Goal: Find specific page/section: Find specific page/section

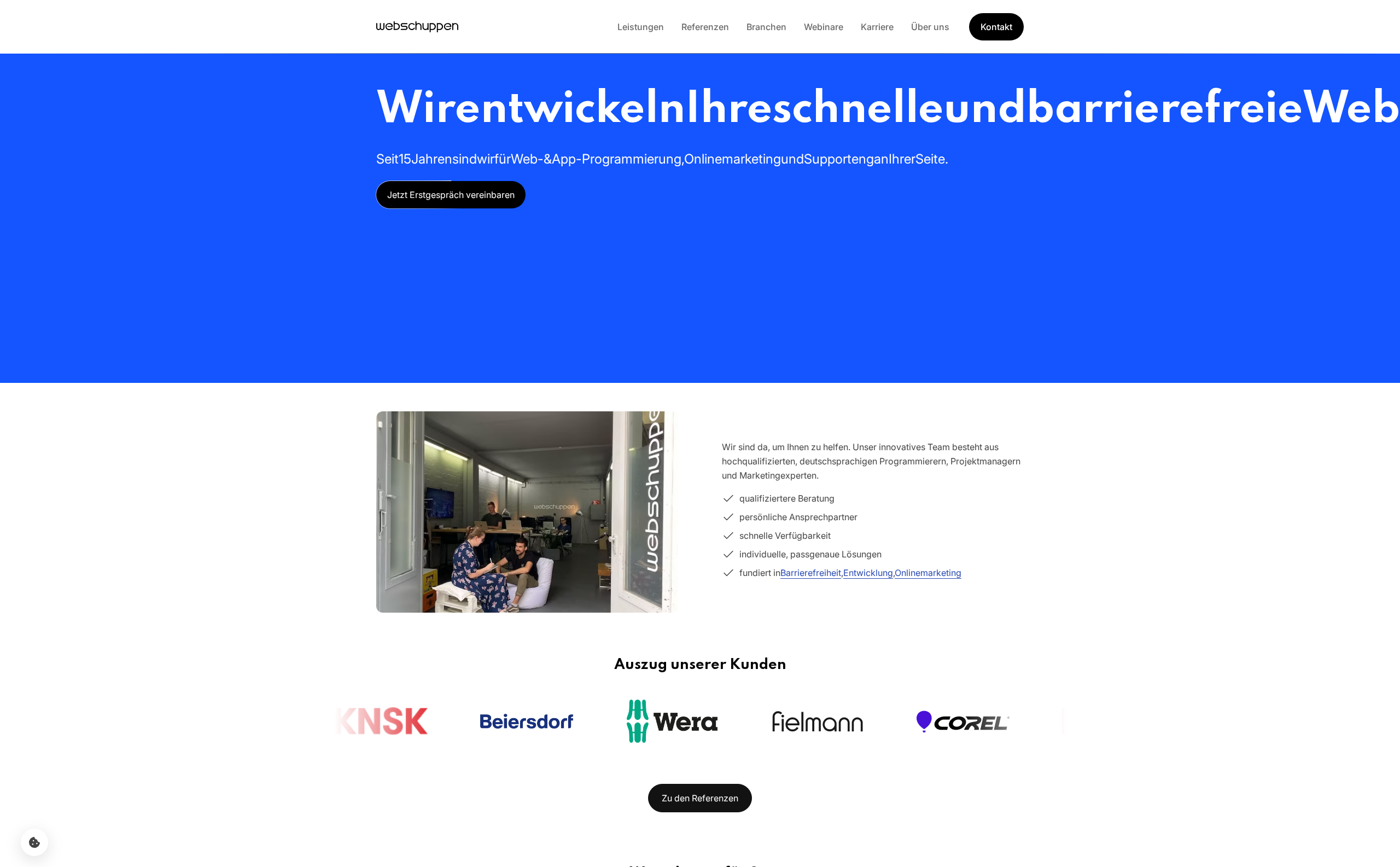
click at [407, 506] on img at bounding box center [527, 512] width 302 height 260
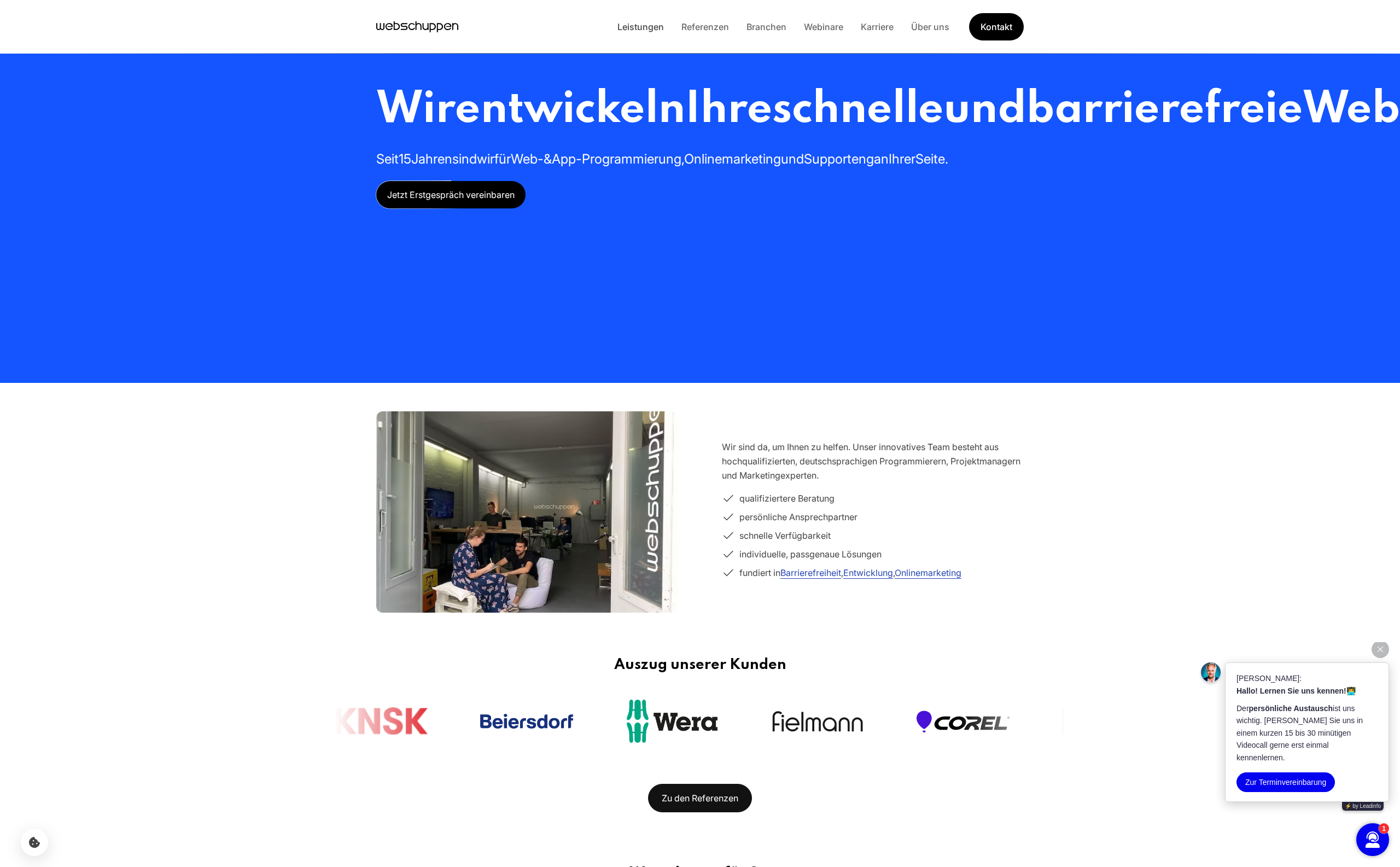
click at [634, 31] on link "Leistungen" at bounding box center [640, 26] width 64 height 11
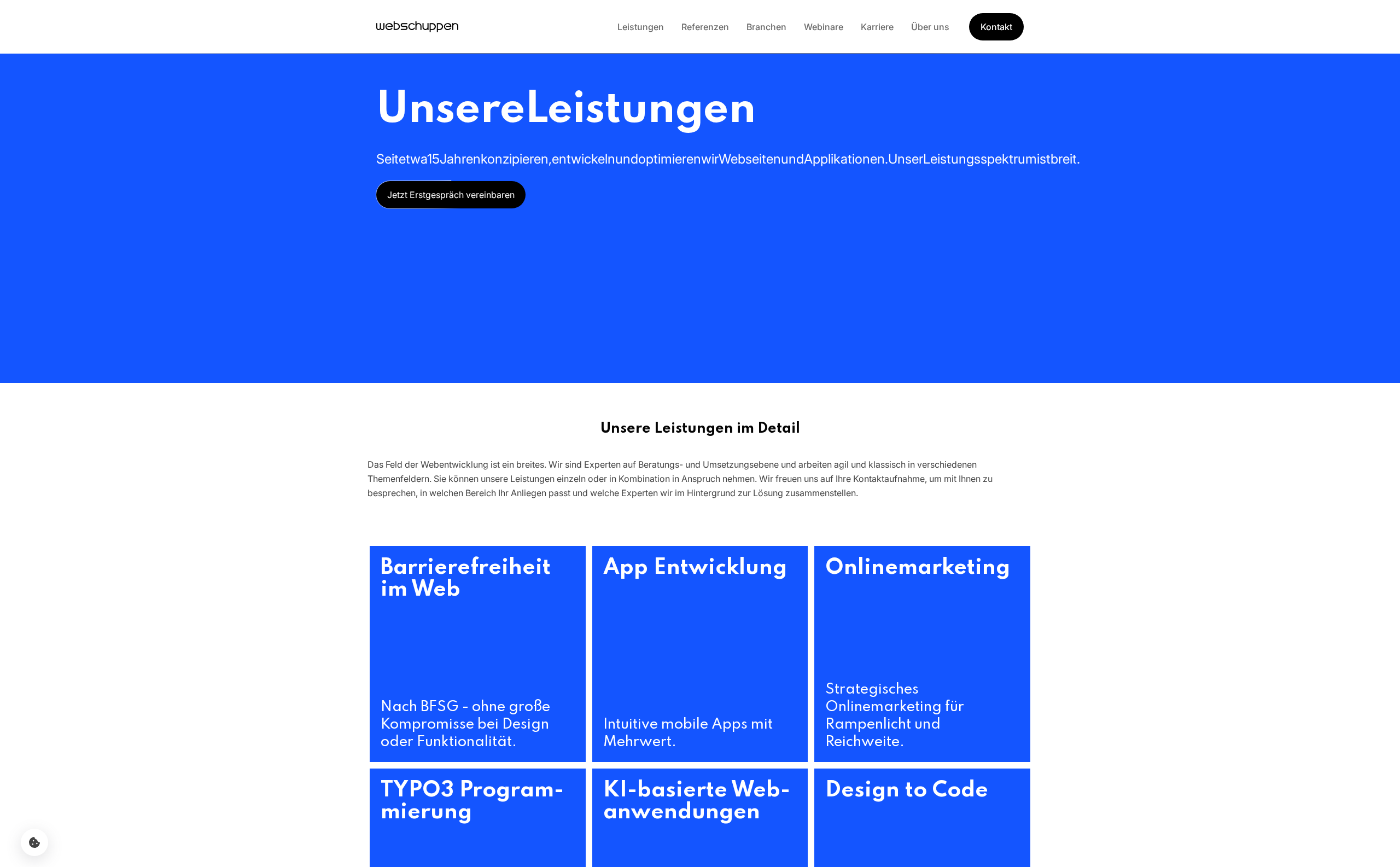
click at [432, 209] on span "Jetzt Erstgespräch vereinbaren" at bounding box center [451, 194] width 149 height 27
click at [722, 27] on link "Referenzen" at bounding box center [705, 26] width 65 height 11
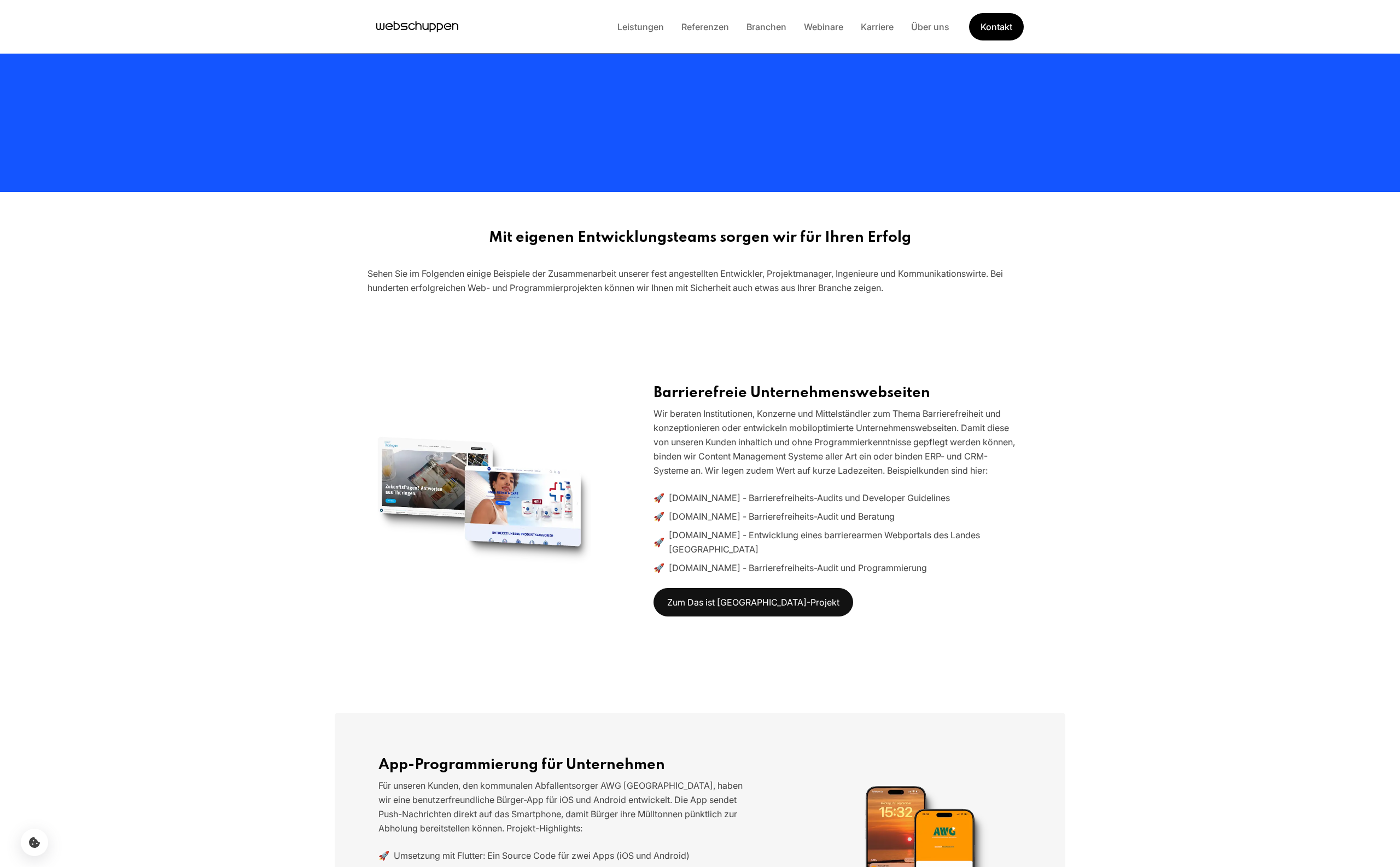
scroll to position [182, 0]
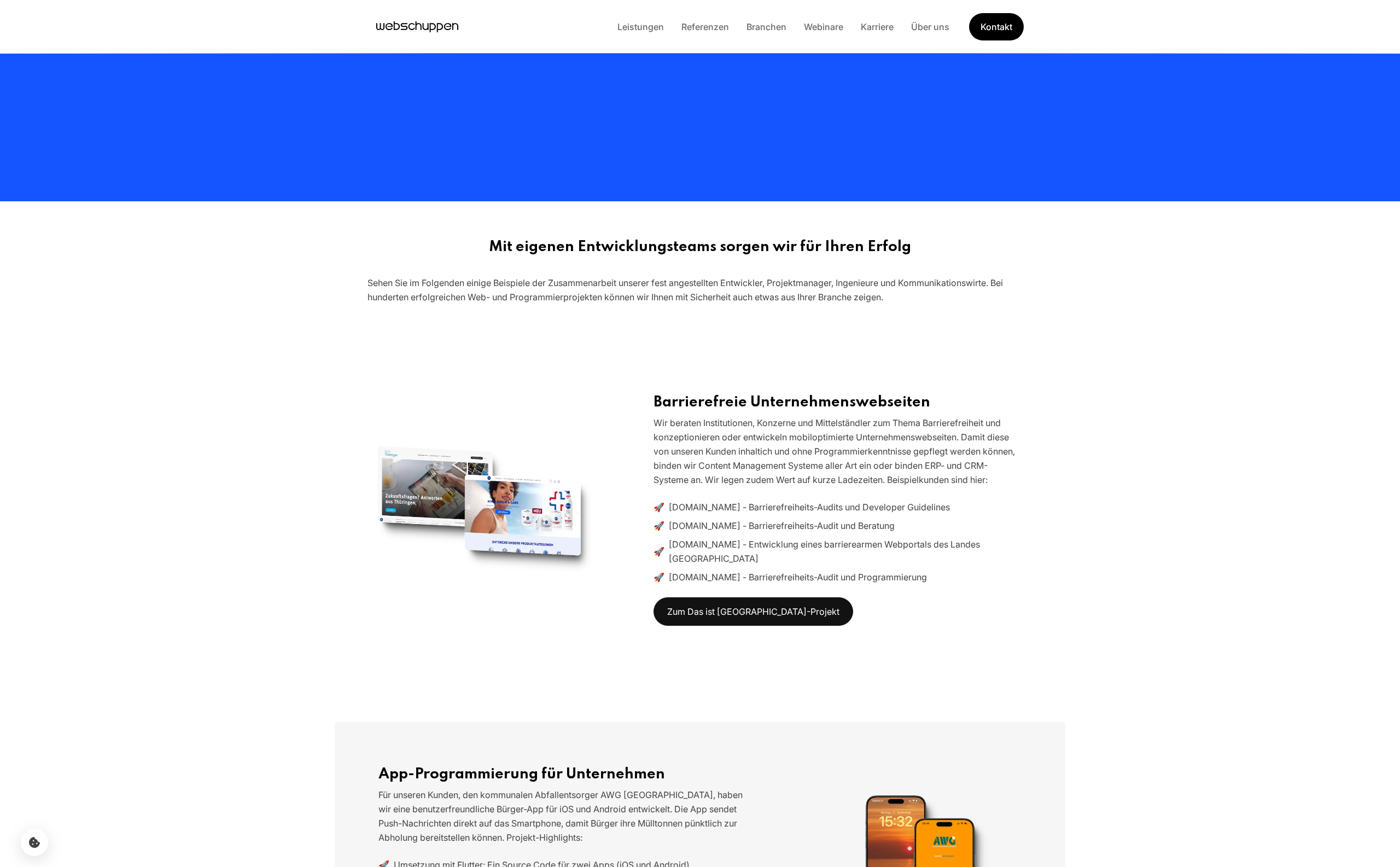
click at [410, 27] on icon "Hauptseite besuchen" at bounding box center [417, 26] width 82 height 17
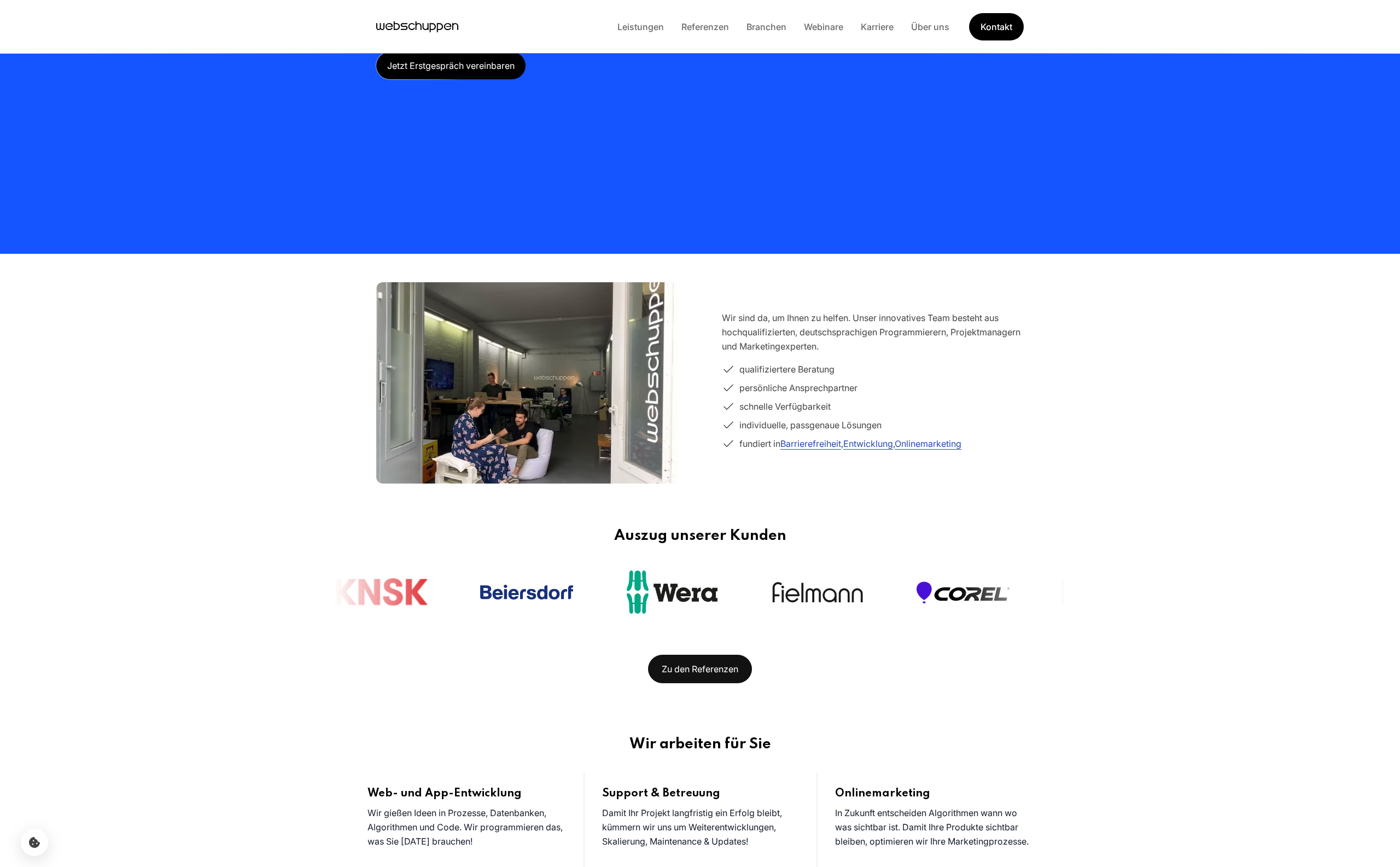
scroll to position [0, 0]
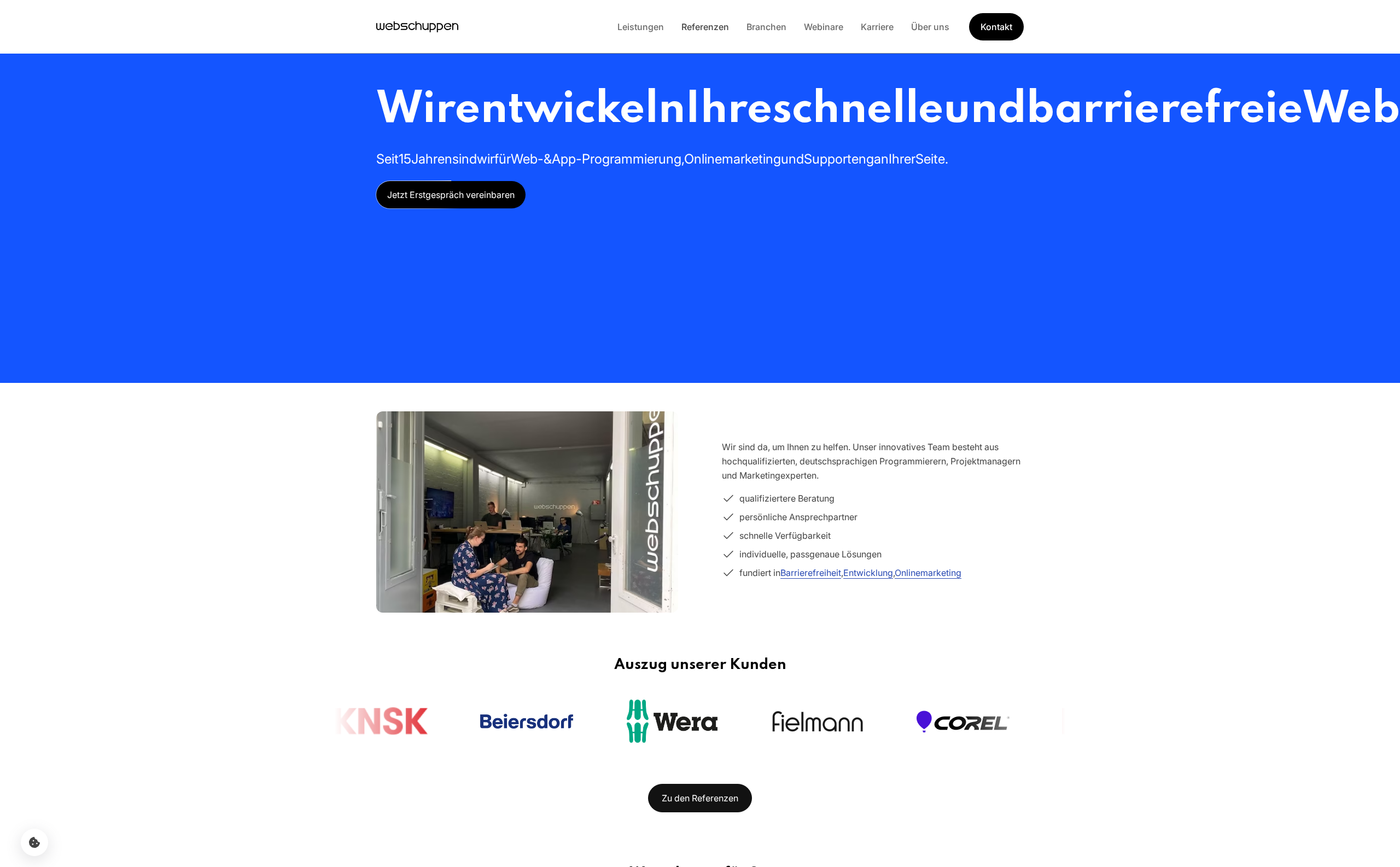
click at [718, 27] on link "Referenzen" at bounding box center [705, 26] width 65 height 11
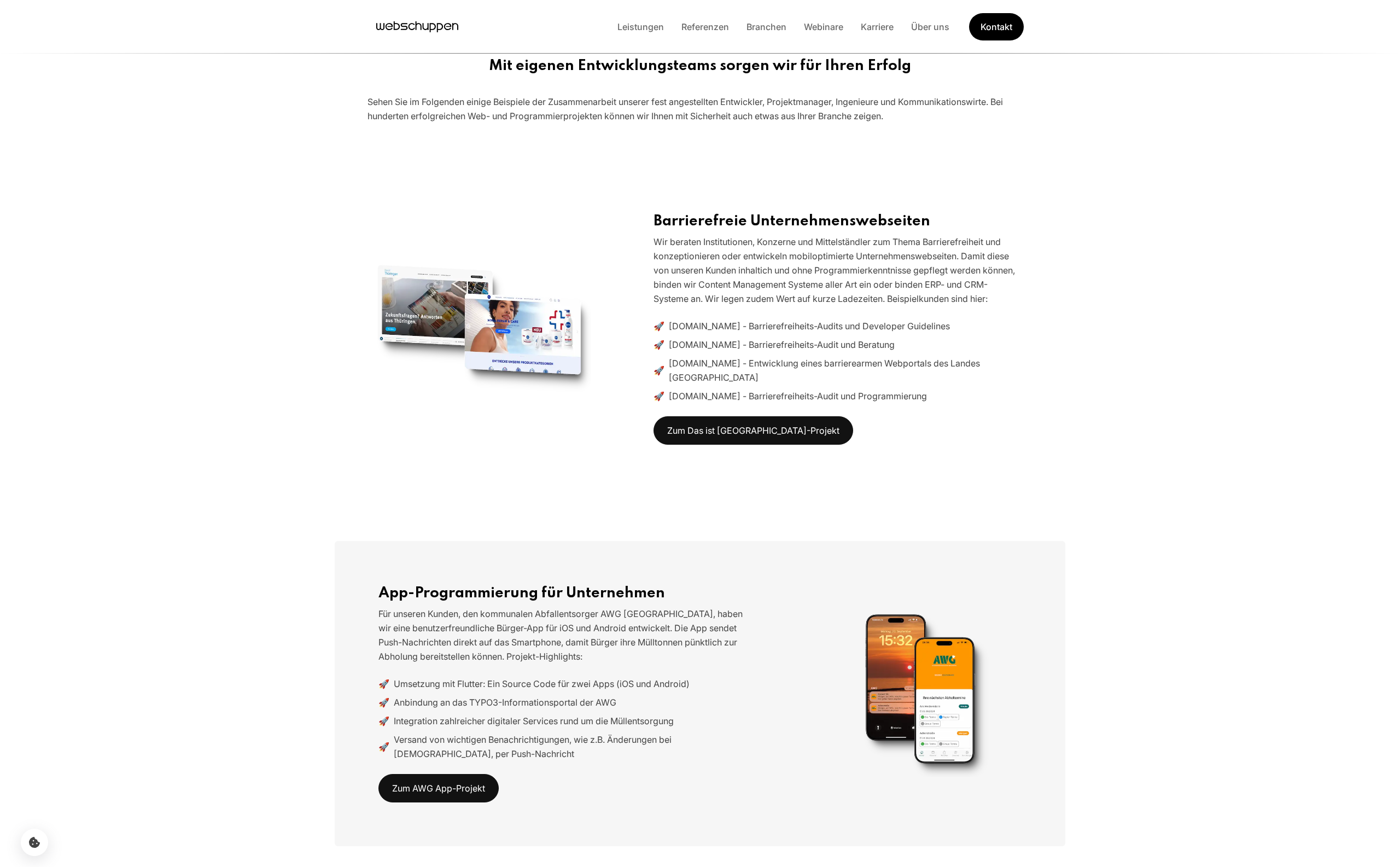
scroll to position [830, 0]
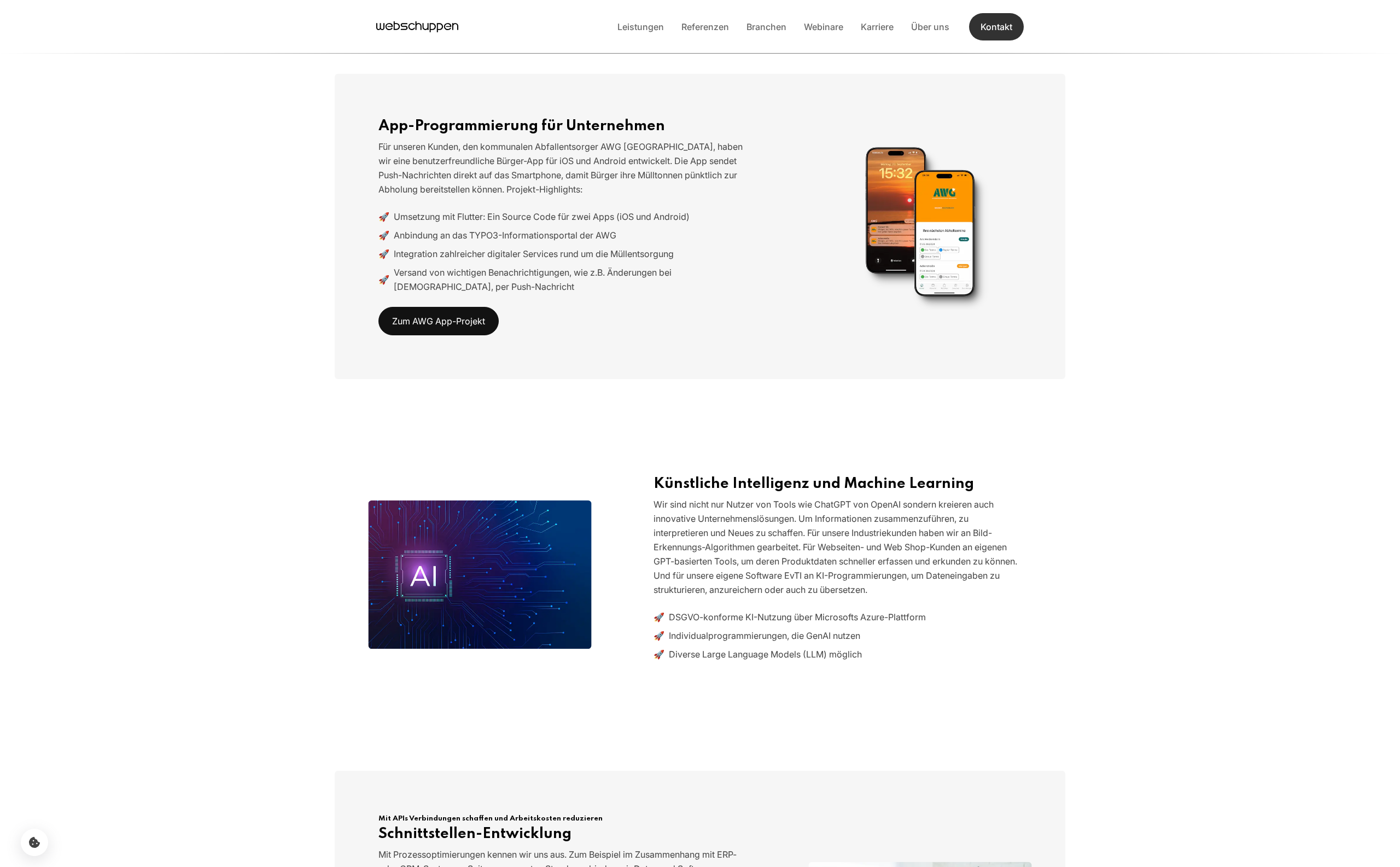
click at [1003, 27] on link "Kontakt" at bounding box center [996, 26] width 55 height 27
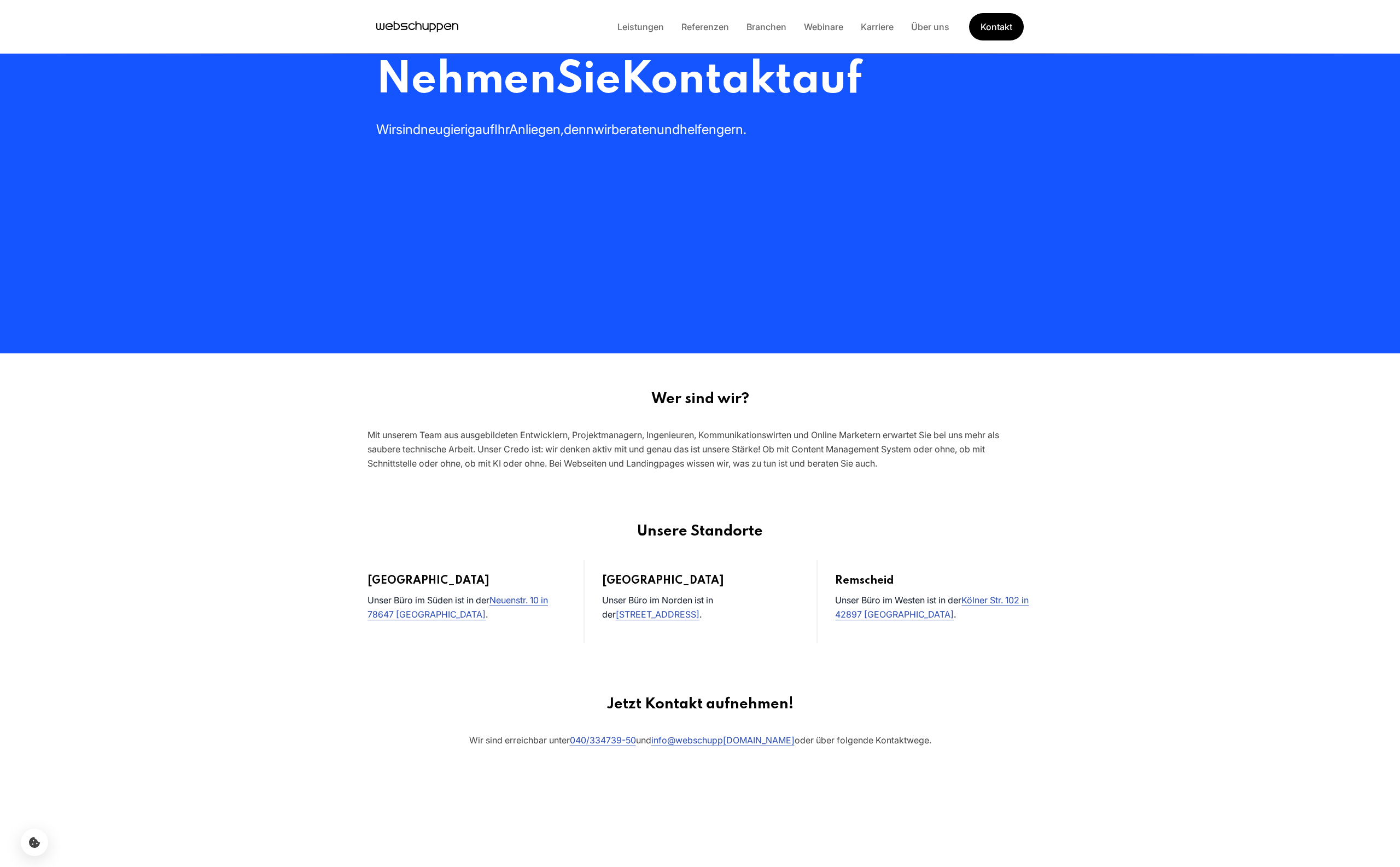
scroll to position [0, 0]
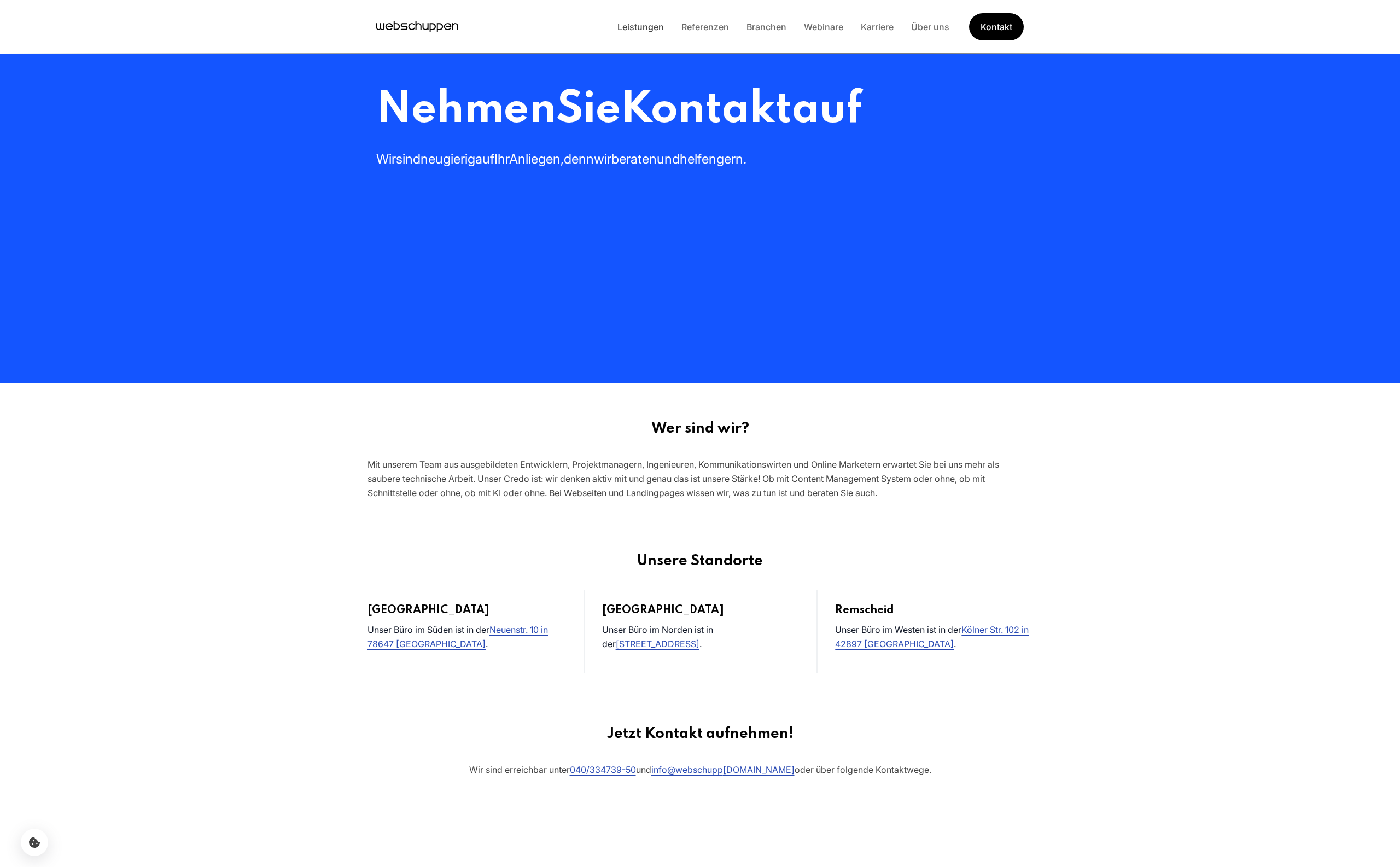
click at [646, 30] on link "Leistungen" at bounding box center [640, 26] width 64 height 11
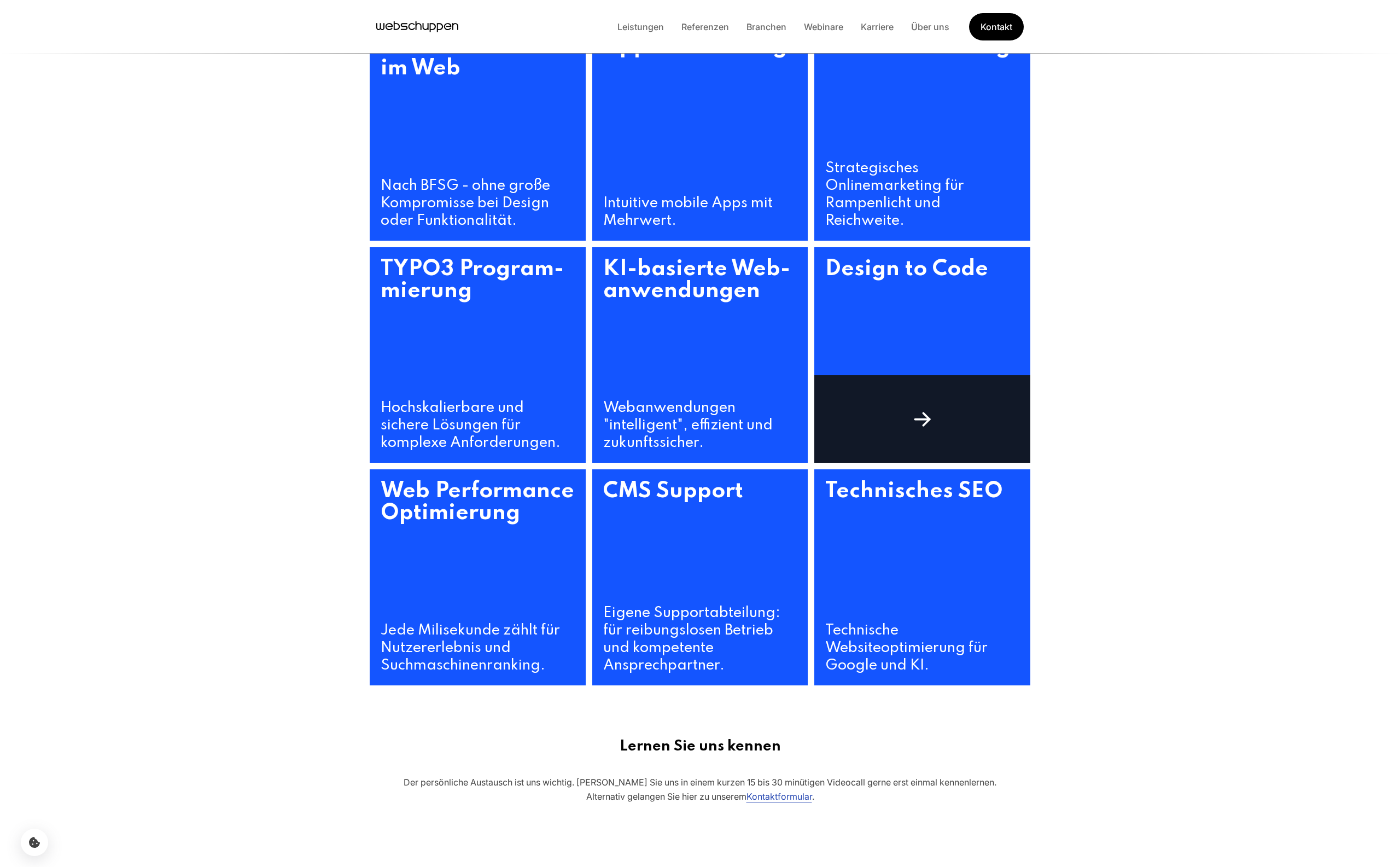
scroll to position [522, 0]
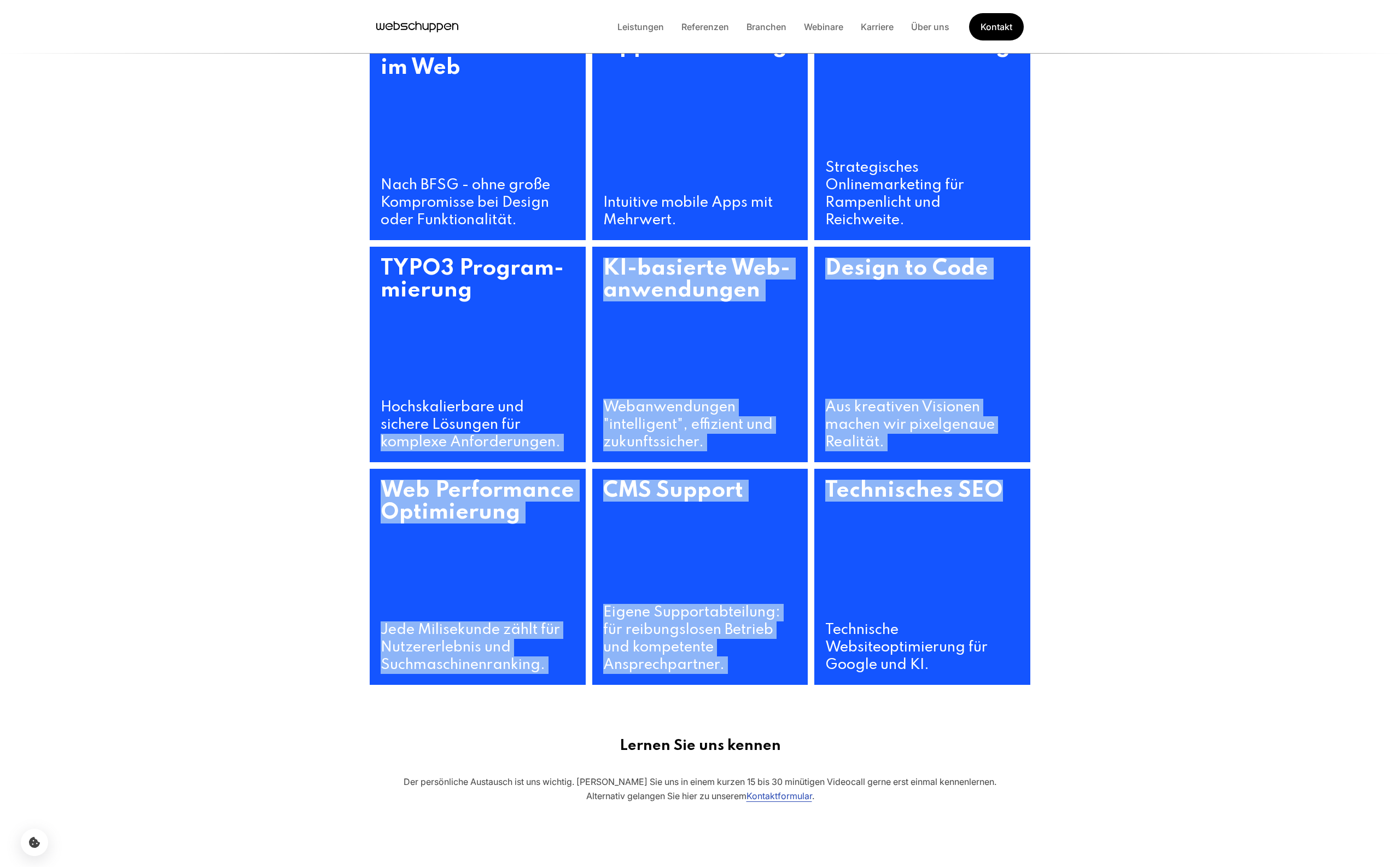
drag, startPoint x: 455, startPoint y: 541, endPoint x: 1137, endPoint y: 582, distance: 683.2
click at [1137, 582] on section "Barriere­freiheit im Web Nach BFSG - ohne große Kompromisse bei Design oder Fun…" at bounding box center [700, 355] width 1400 height 714
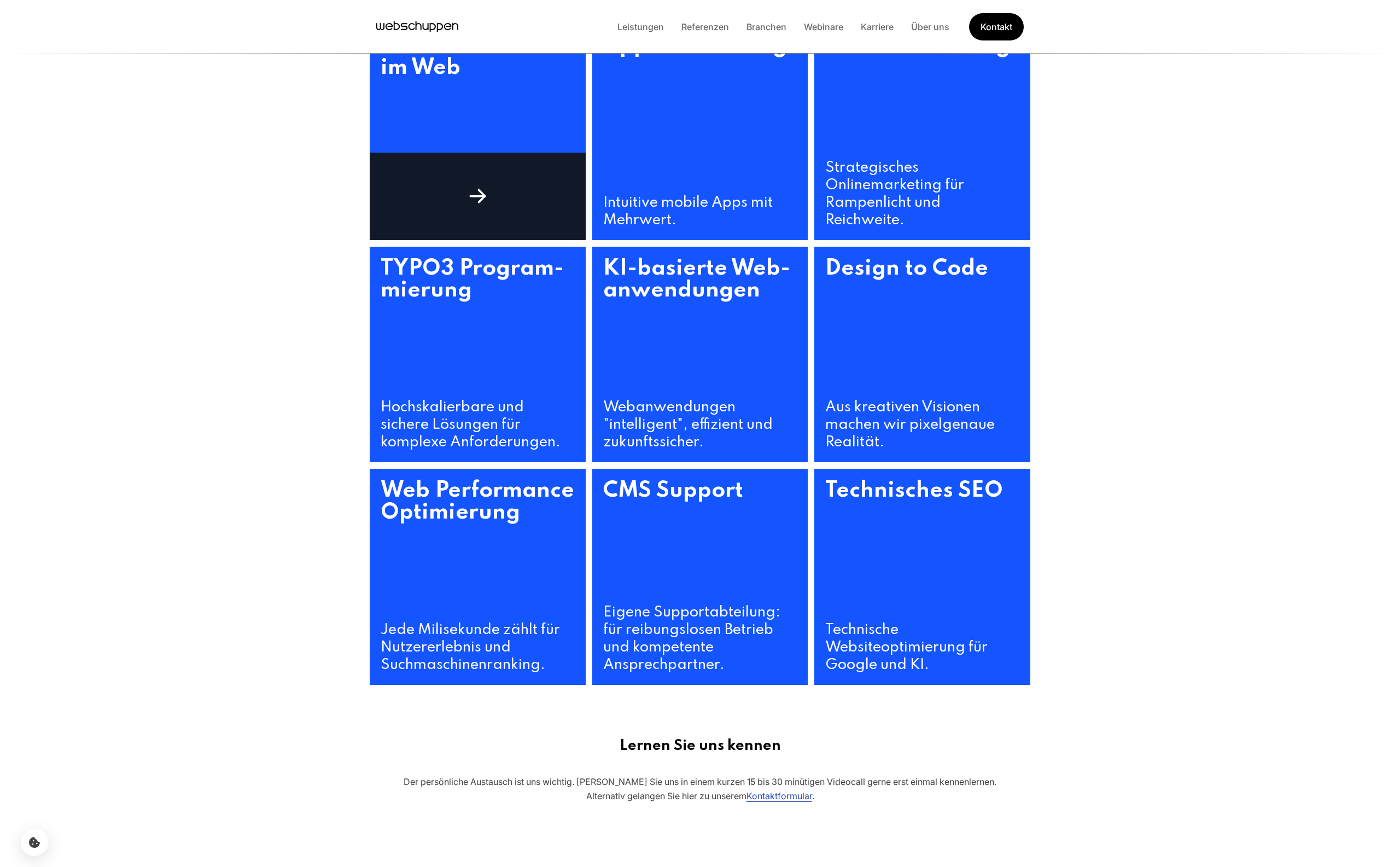
scroll to position [522, 0]
